Goal: Contribute content: Add original content to the website for others to see

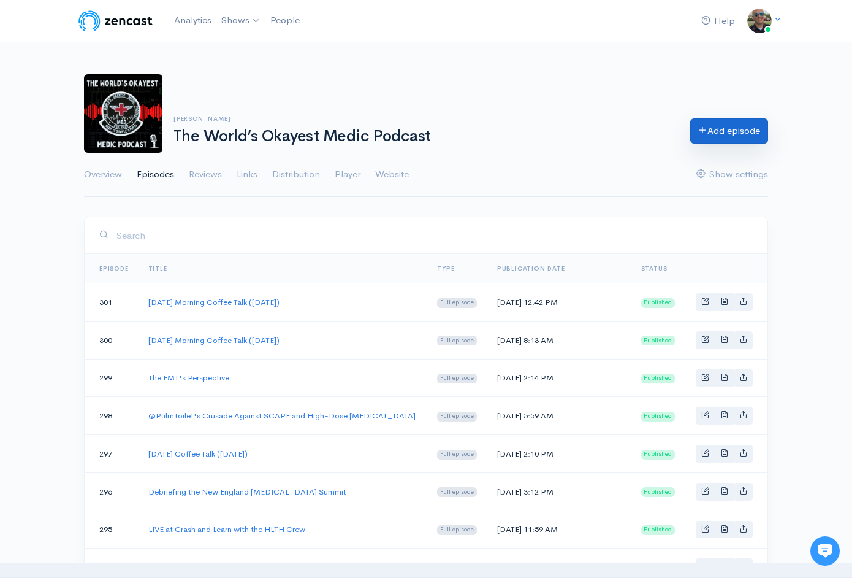
click at [722, 140] on link "Add episode" at bounding box center [729, 130] width 78 height 25
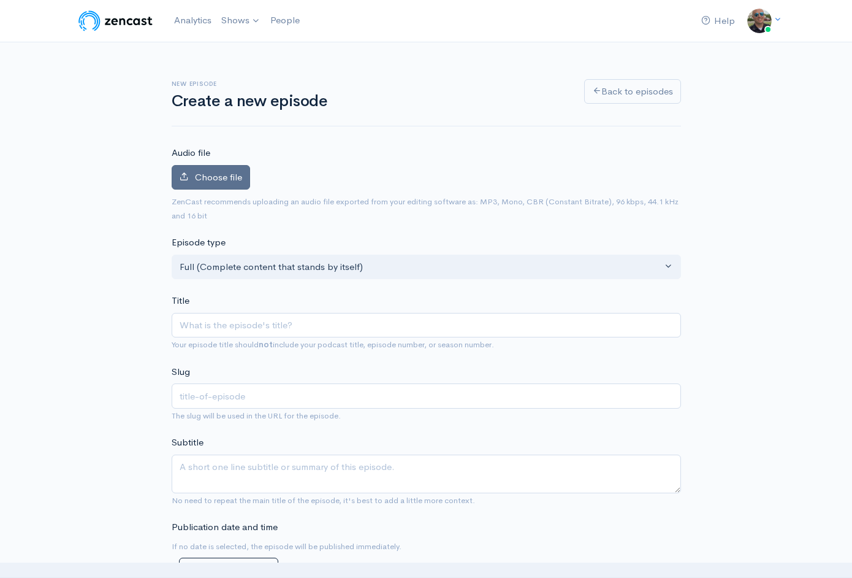
click at [213, 183] on label "Choose file" at bounding box center [211, 177] width 78 height 25
click at [0, 0] on input "Choose file" at bounding box center [0, 0] width 0 height 0
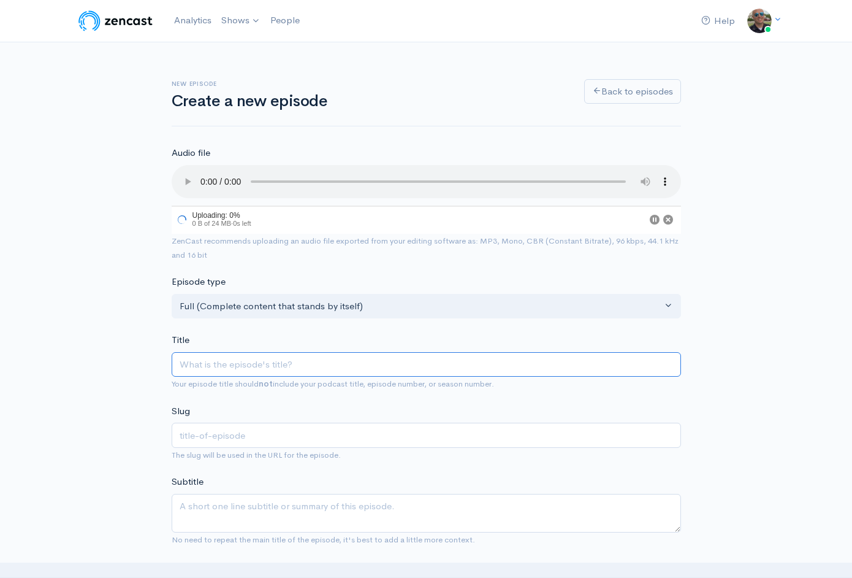
click at [322, 352] on input "Title" at bounding box center [426, 364] width 509 height 25
type input "T"
type input "t"
type input "Th"
type input "th"
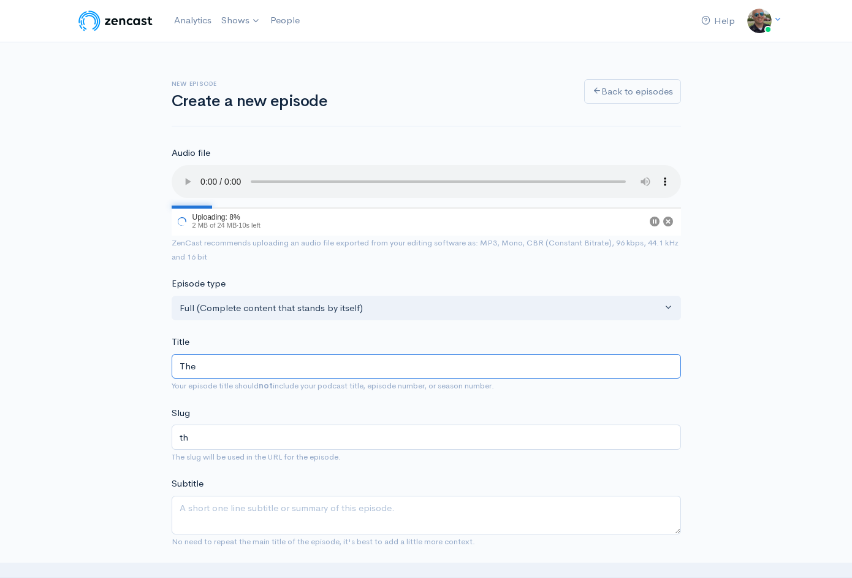
type input "The"
type input "the"
type input "The I"
type input "the-i"
type input "The In"
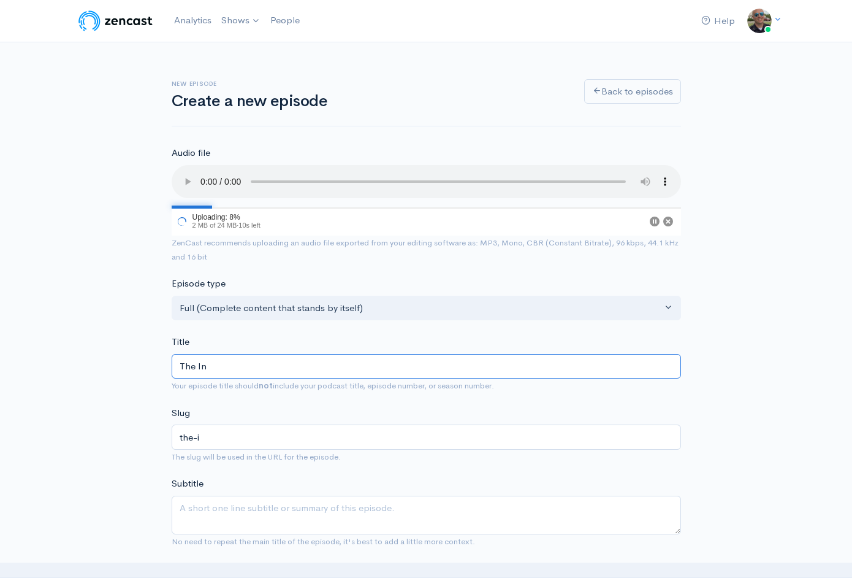
type input "the-in"
type input "The Int"
type input "the-int"
type input "The Intu"
type input "the-intu"
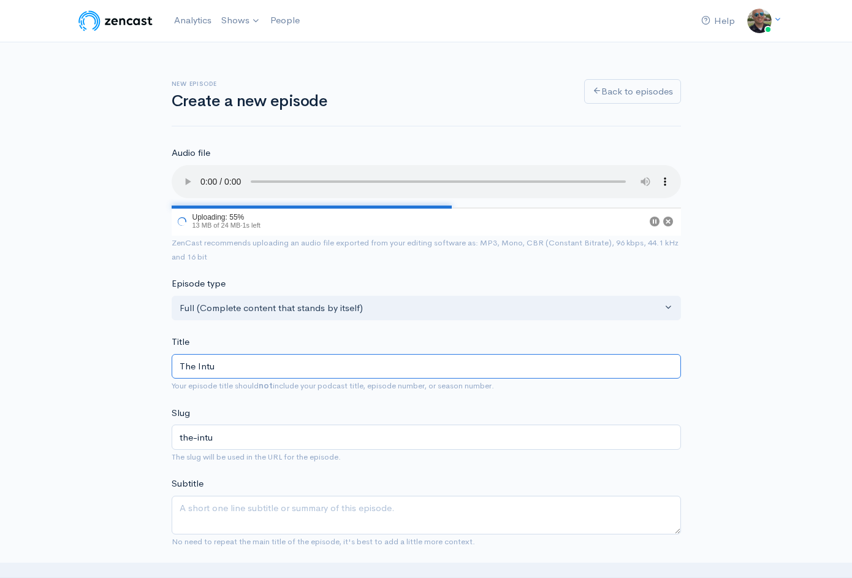
type input "The Intub"
type input "the-intub"
type input "The Intubati"
type input "the-intubati"
type input "The Intubatio"
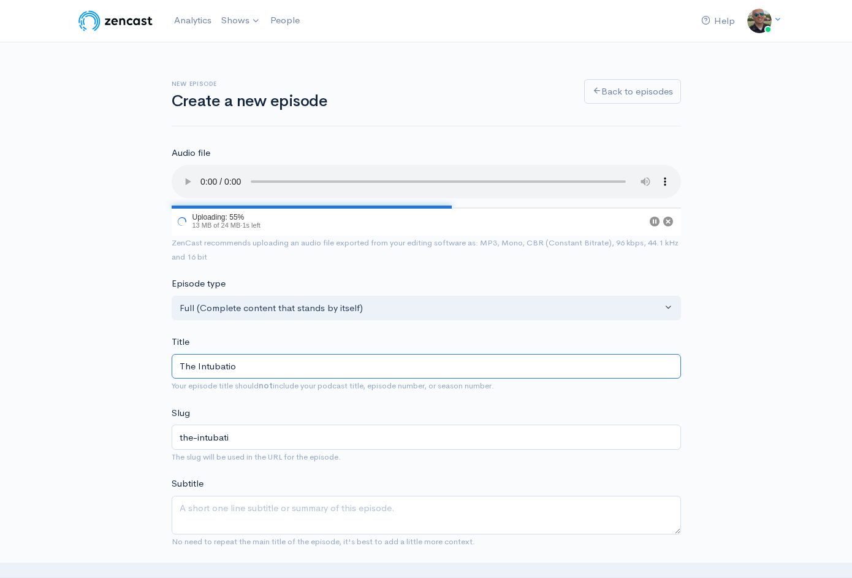
type input "the-intubatio"
type input "The [MEDICAL_DATA]"
type input "the-[MEDICAL_DATA]"
type input "The [MEDICAL_DATA] D"
type input "the-[MEDICAL_DATA]-d"
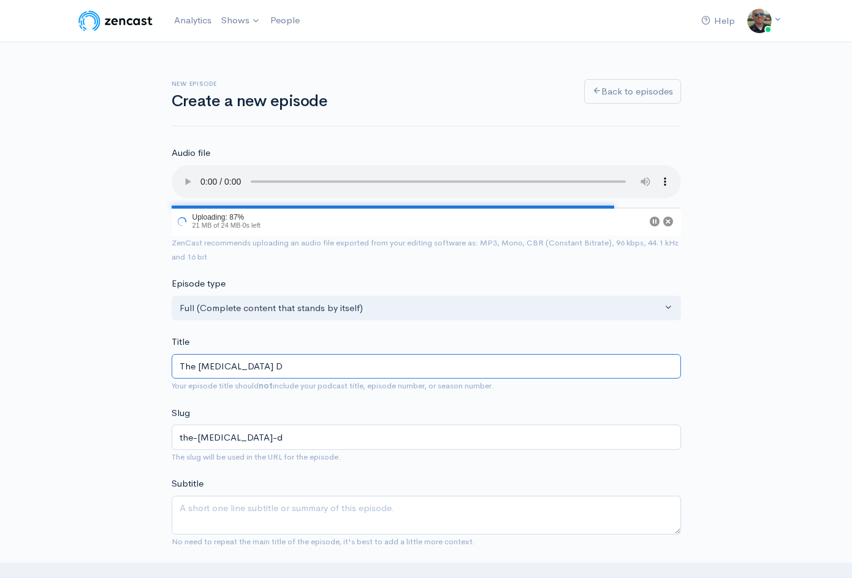
type input "The [MEDICAL_DATA] De"
type input "the-[MEDICAL_DATA]-de"
type input "The [MEDICAL_DATA] Dec"
type input "the-[MEDICAL_DATA]-dec"
type input "The [MEDICAL_DATA] Deci"
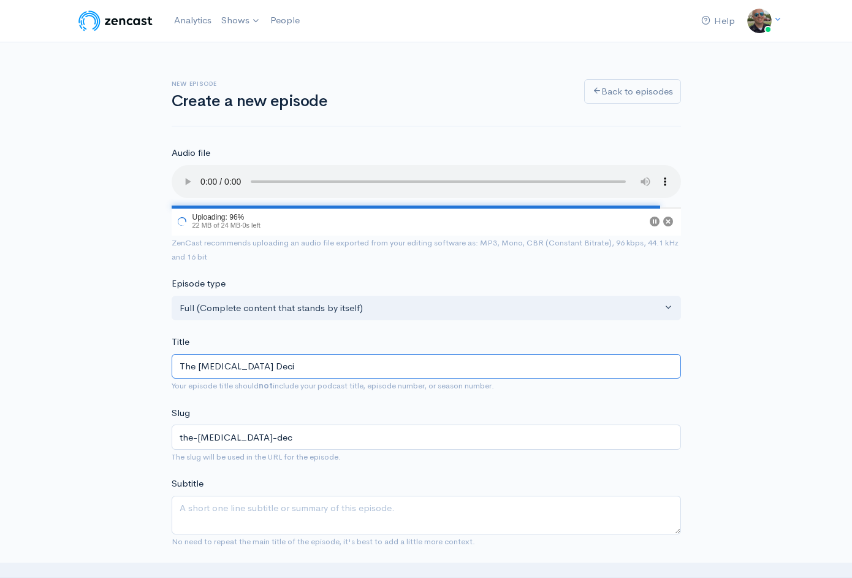
type input "the-[MEDICAL_DATA]-deci"
type input "The [MEDICAL_DATA] Decis"
type input "the-[MEDICAL_DATA]-decis"
type input "The [MEDICAL_DATA] Decisio"
type input "the-[MEDICAL_DATA]-decisio"
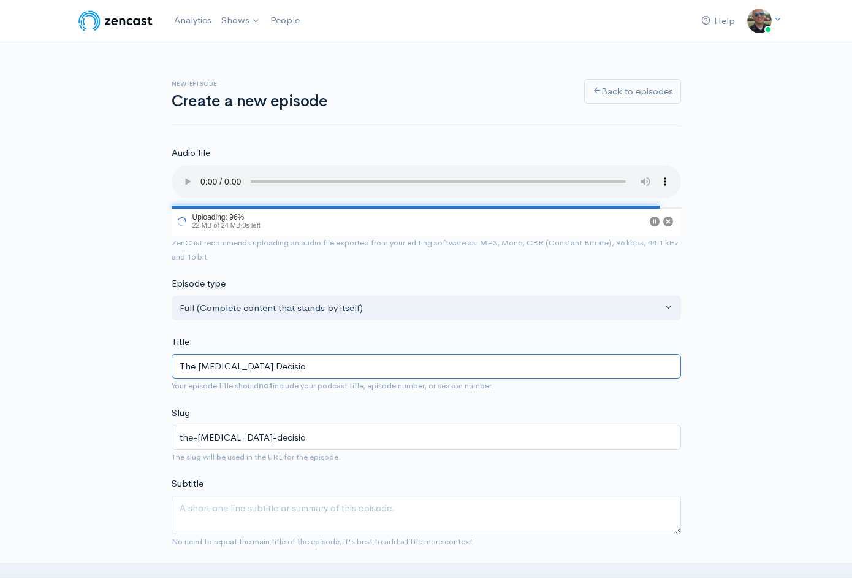
type input "The [MEDICAL_DATA] Decision"
type input "the-[MEDICAL_DATA]-decision"
type input "The [MEDICAL_DATA] Decision"
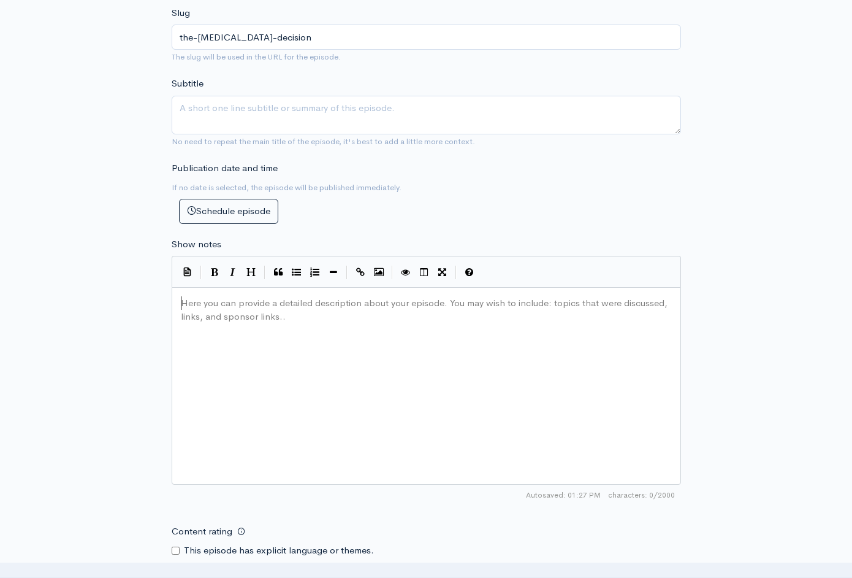
scroll to position [1, 0]
type textarea "List"
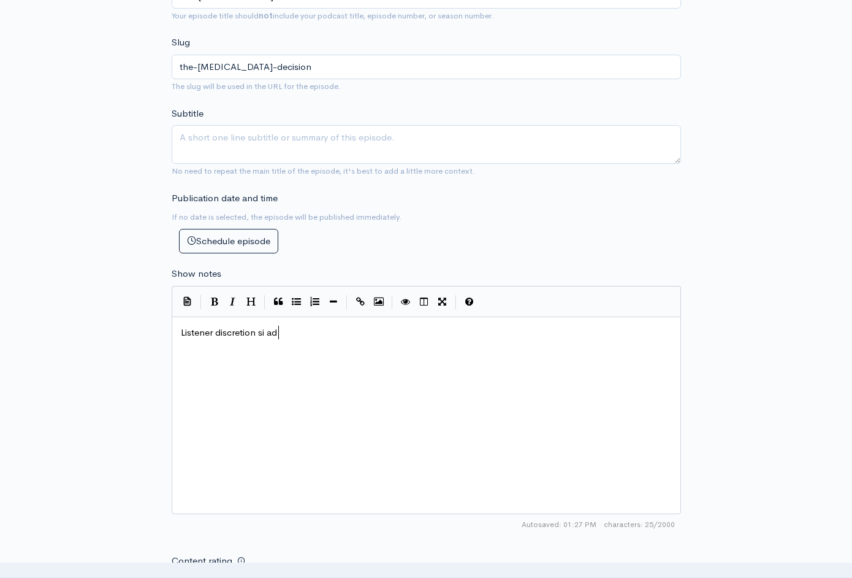
type textarea "Listener discretion si advi"
type textarea "is av"
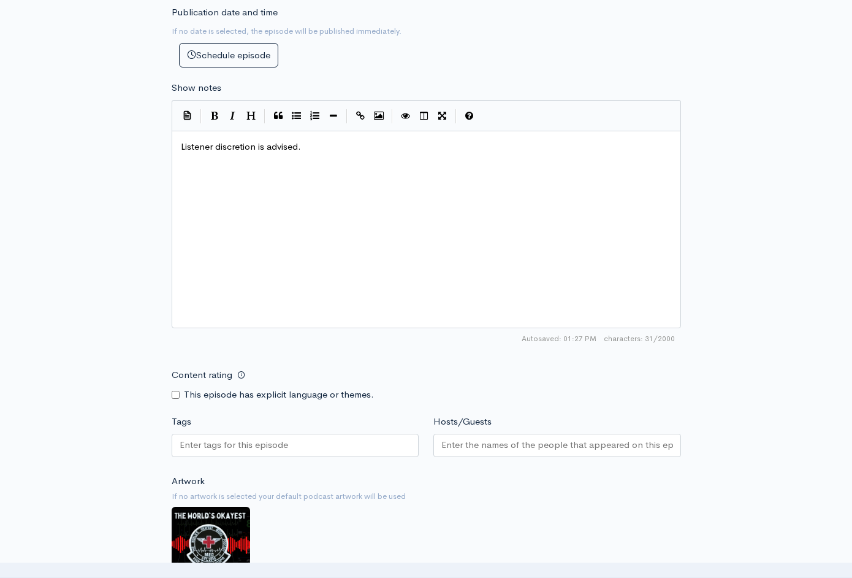
scroll to position [585, 0]
type textarea "dvised."
click at [175, 386] on div "This episode has explicit language or themes." at bounding box center [296, 393] width 248 height 14
click at [175, 380] on form "Audio file Choose file The [MEDICAL_DATA] Decision.mp3 100 Complete ZenCast rec…" at bounding box center [426, 142] width 509 height 1162
click at [175, 386] on div "This episode has explicit language or themes." at bounding box center [296, 393] width 248 height 14
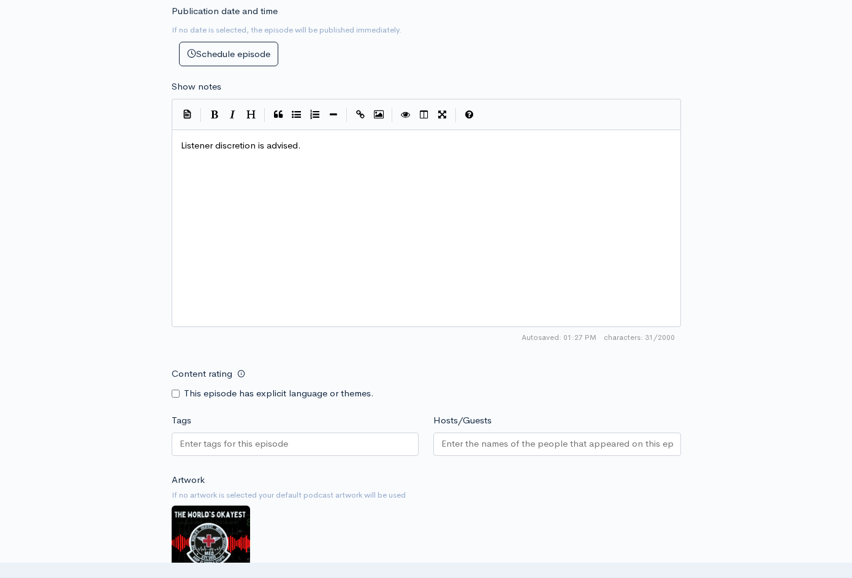
click at [175, 389] on input "Content rating" at bounding box center [176, 393] width 8 height 8
checkbox input "true"
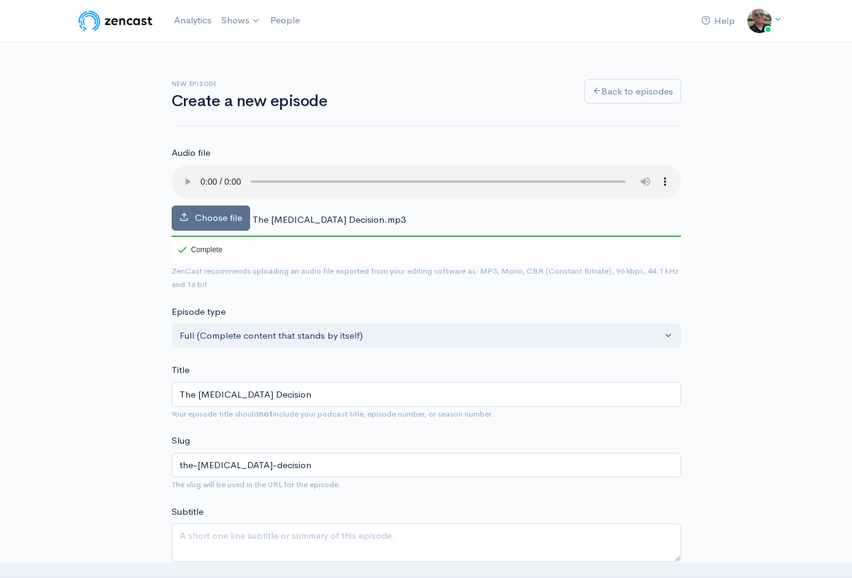
scroll to position [0, 0]
click at [228, 212] on span "Choose file" at bounding box center [218, 218] width 47 height 12
click at [0, 0] on input "Choose file" at bounding box center [0, 0] width 0 height 0
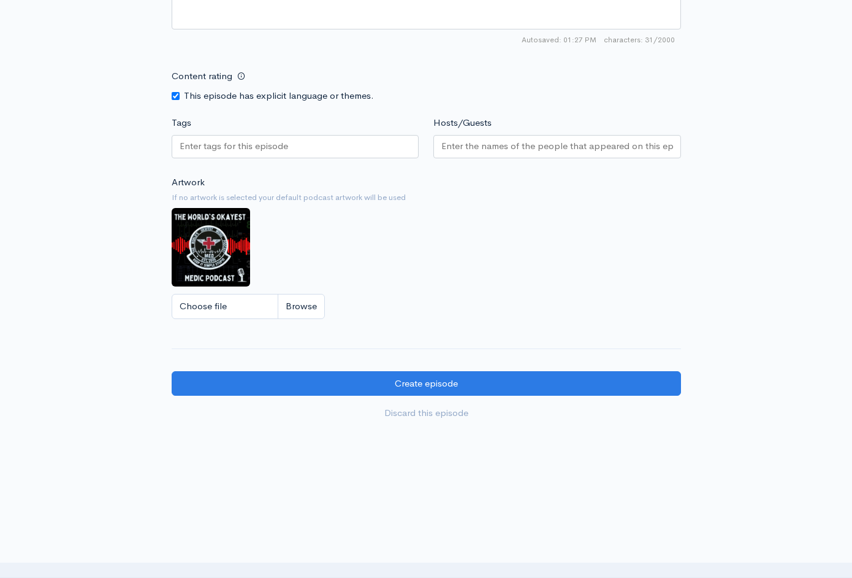
scroll to position [882, 0]
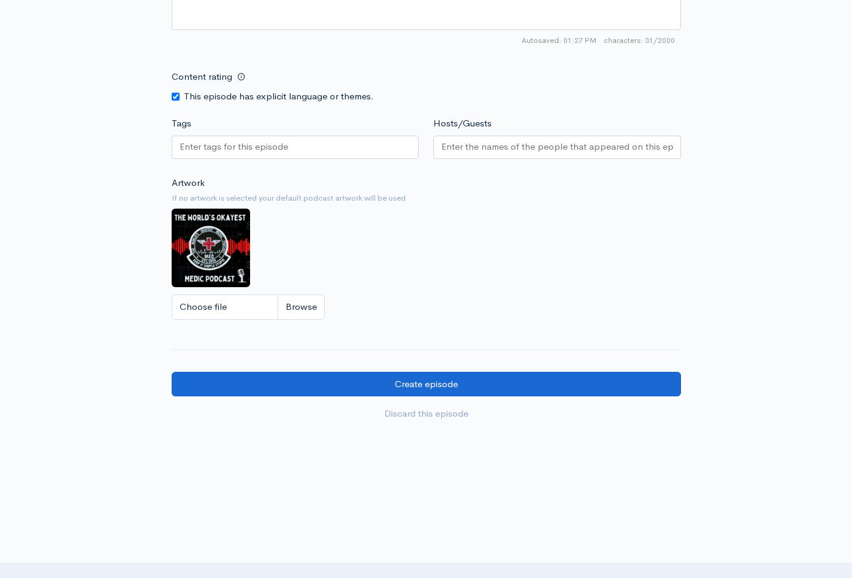
click at [443, 372] on input "Create episode" at bounding box center [426, 384] width 509 height 25
